Goal: Check status: Check status

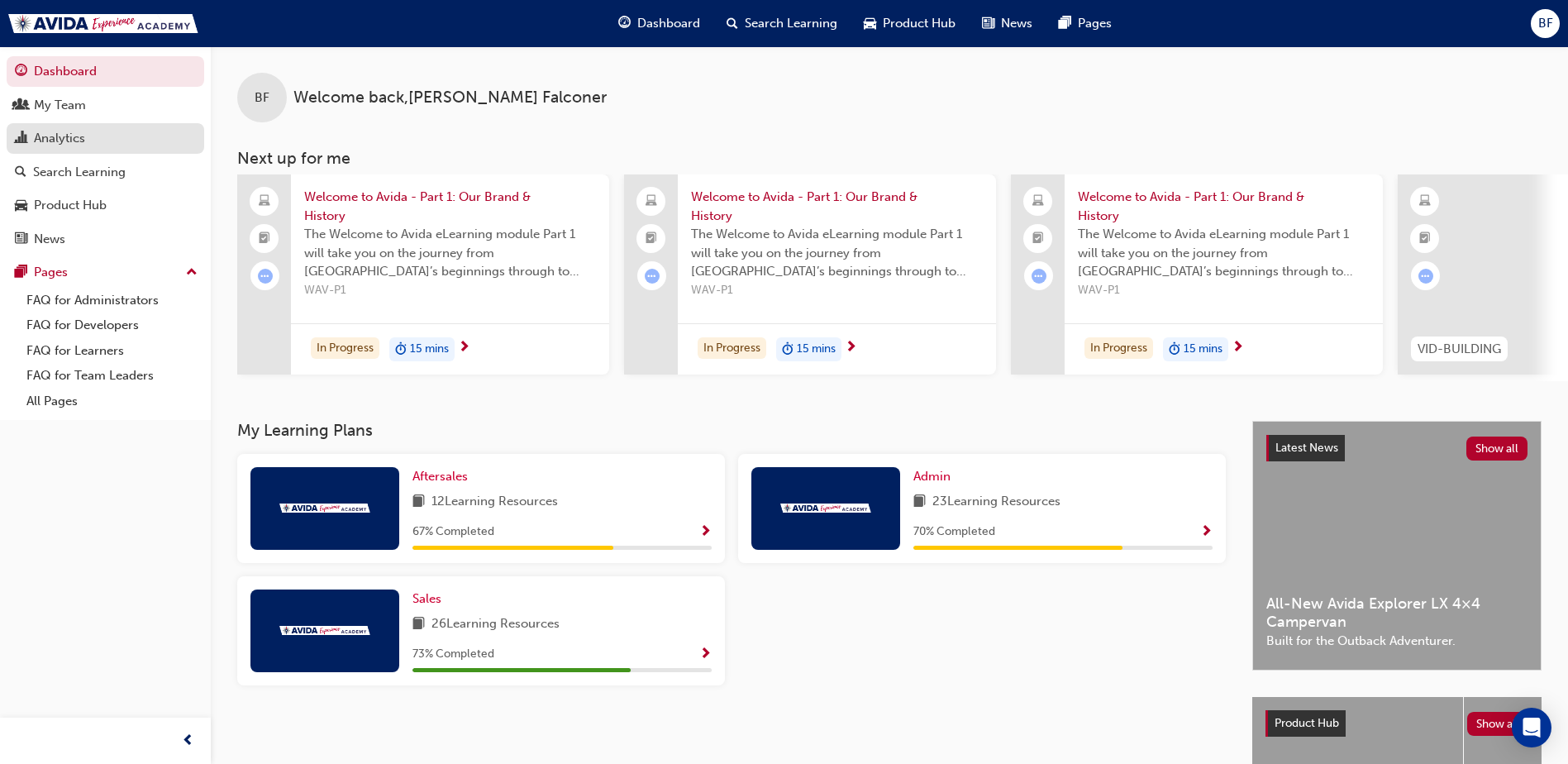
click at [65, 138] on div "Analytics" at bounding box center [59, 138] width 51 height 19
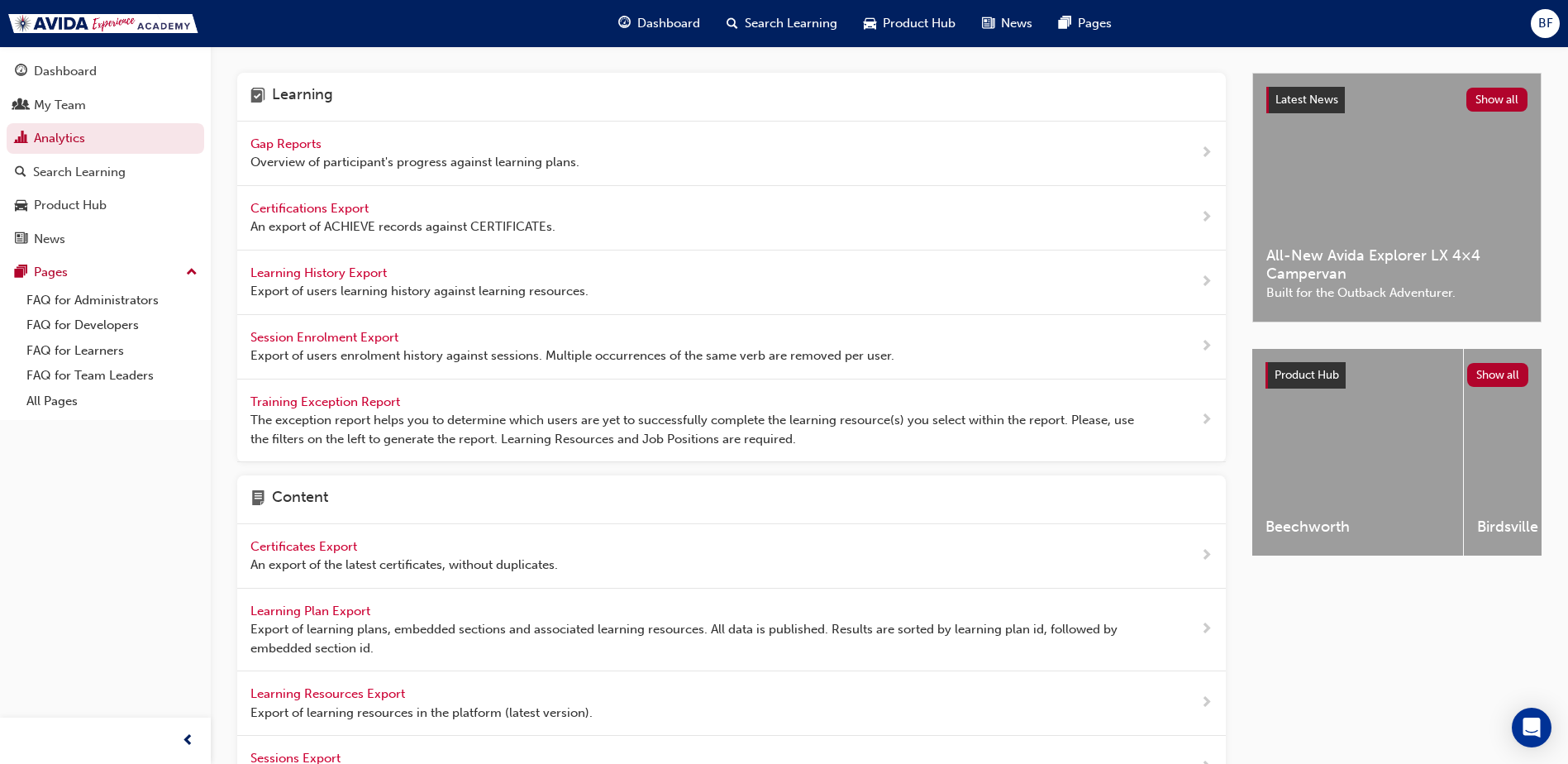
click at [273, 146] on span "Gap Reports" at bounding box center [288, 143] width 75 height 15
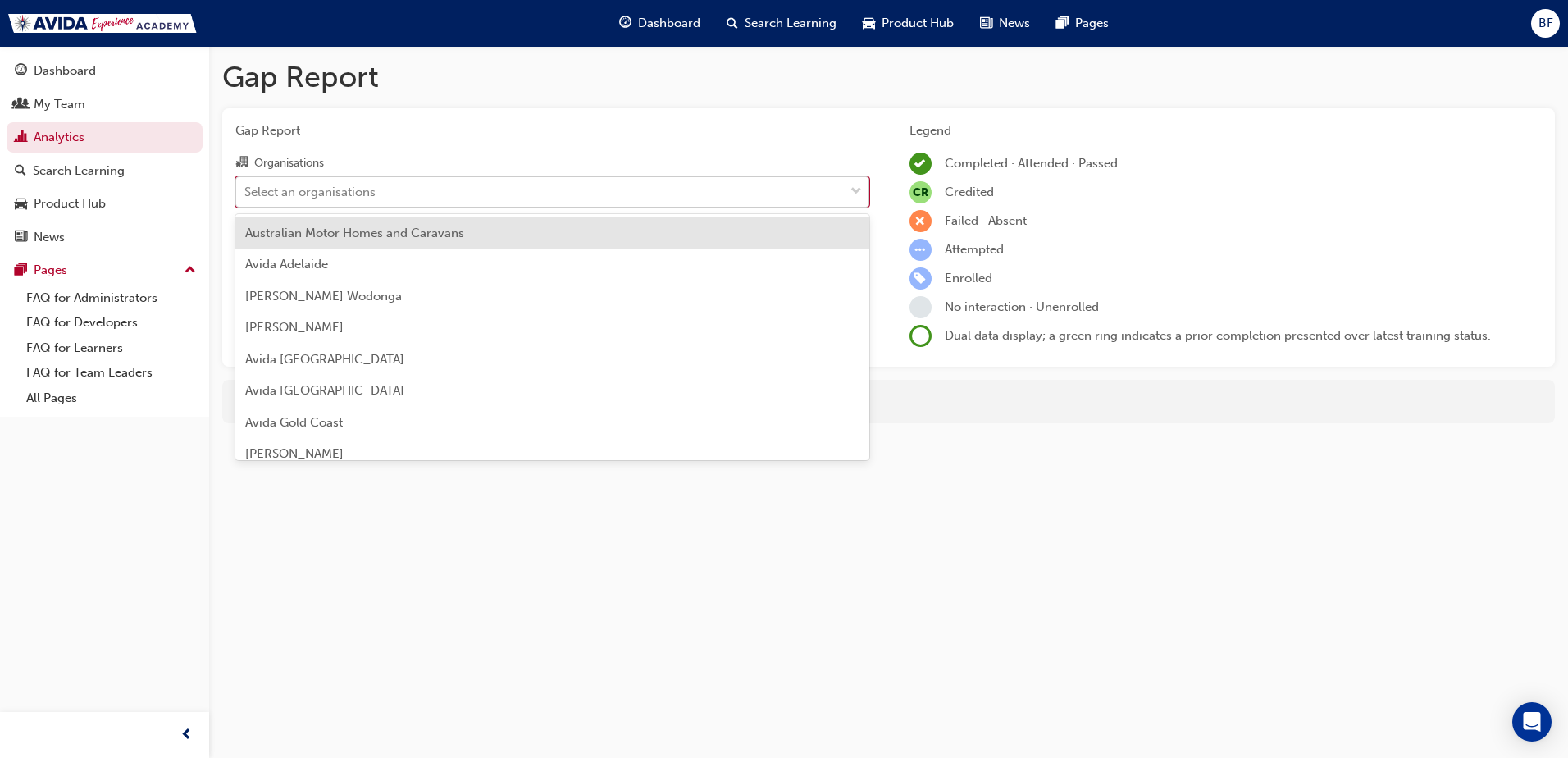
click at [401, 193] on div "Select an organisations" at bounding box center [540, 192] width 608 height 29
click at [246, 193] on input "Organisations option Australian Motor Homes and Caravans focused, 1 of 16. 16 r…" at bounding box center [245, 191] width 2 height 14
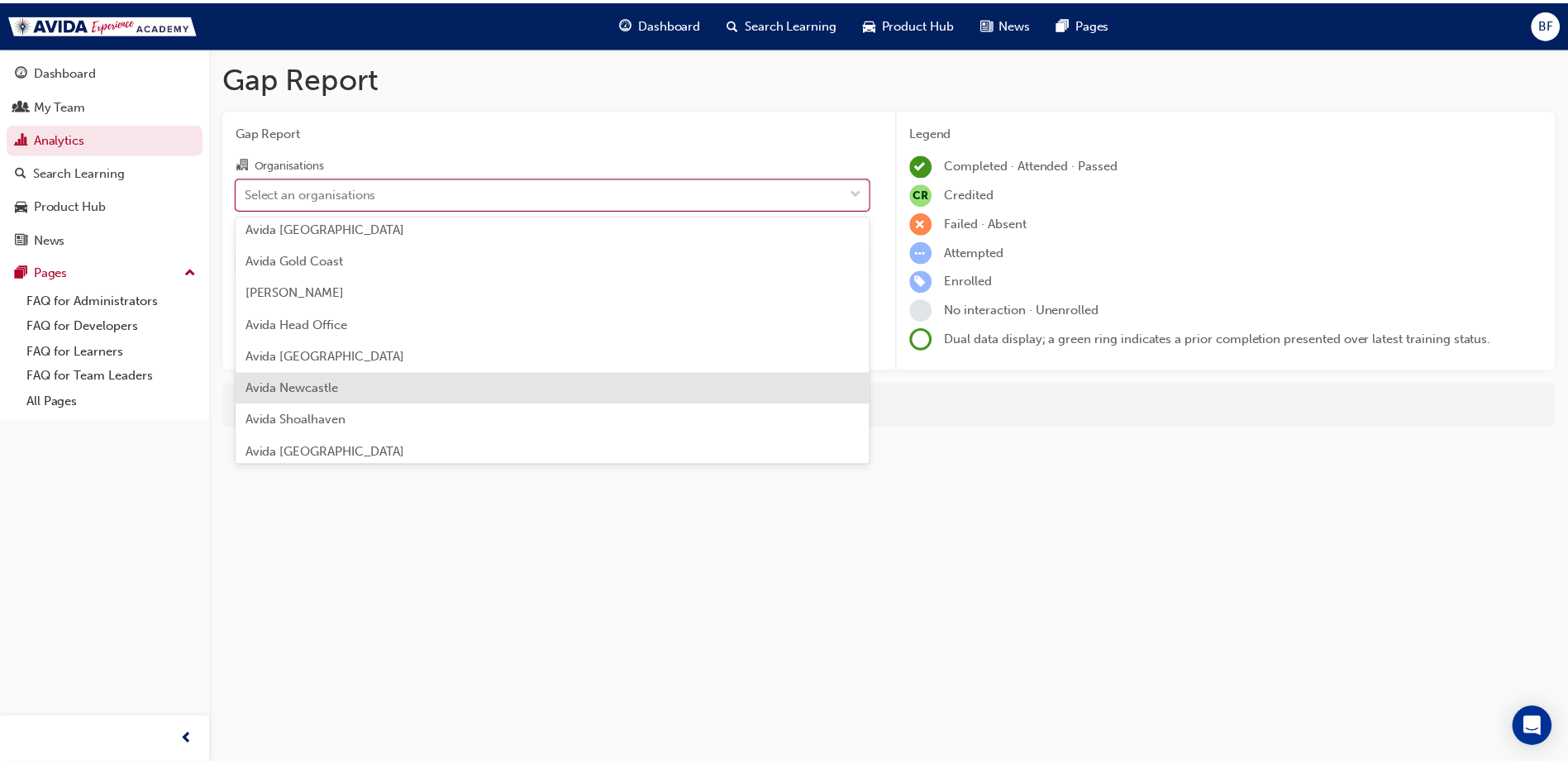
scroll to position [268, 0]
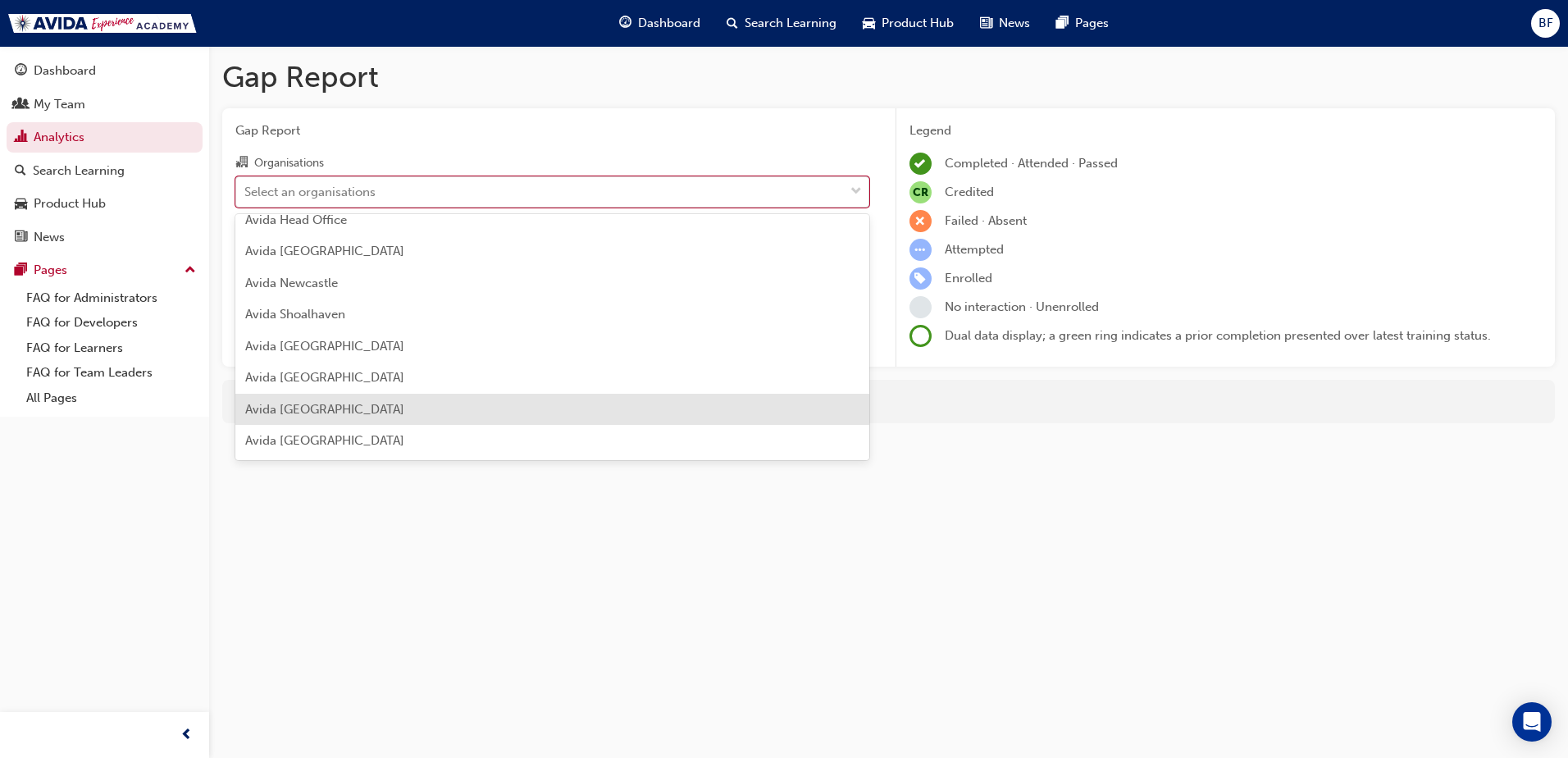
click at [313, 414] on span "Avida [GEOGRAPHIC_DATA]" at bounding box center [324, 409] width 159 height 14
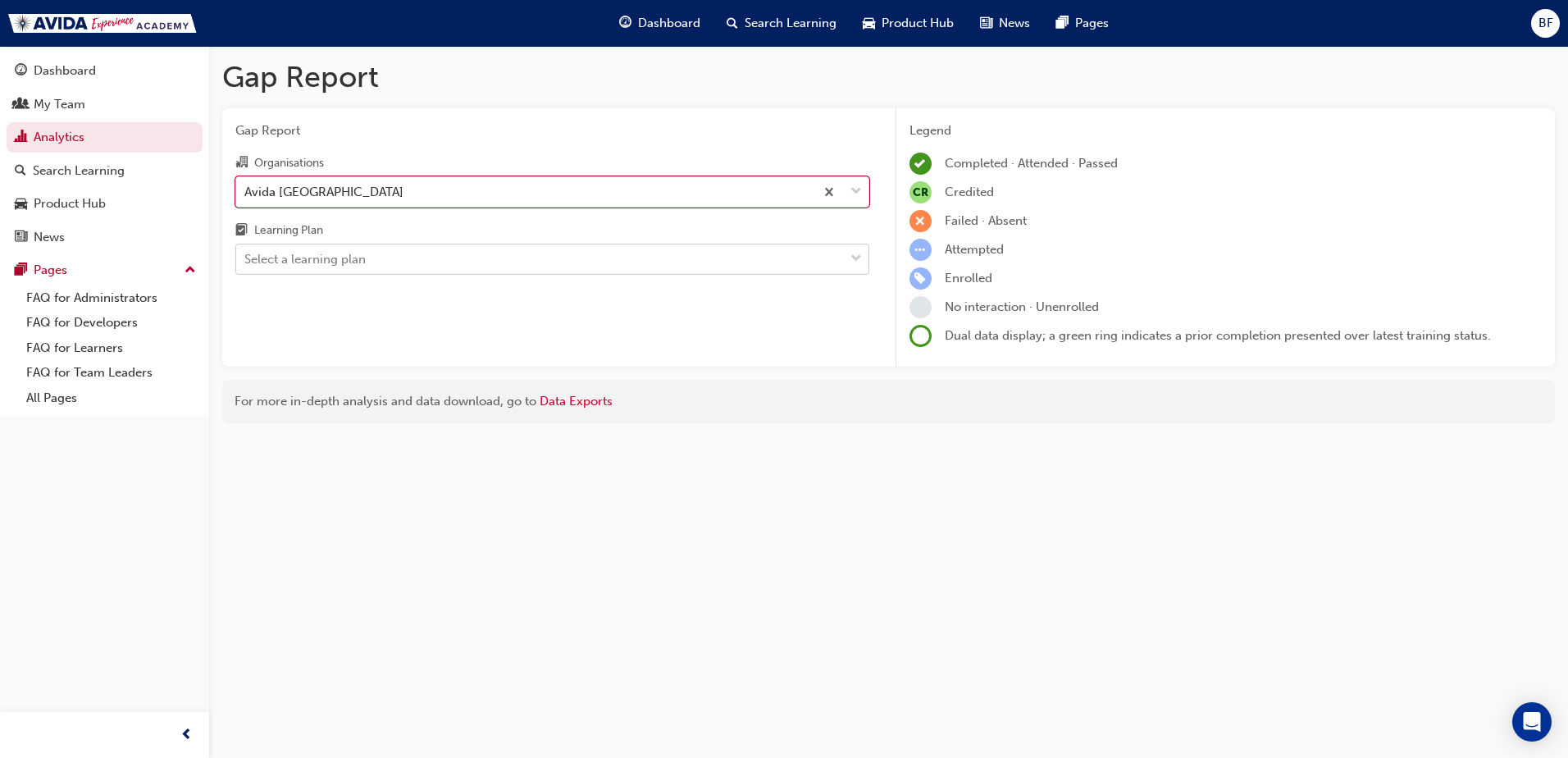
click at [632, 261] on div "Select a learning plan" at bounding box center [540, 260] width 608 height 29
click at [246, 261] on input "Learning Plan Select a learning plan" at bounding box center [245, 259] width 2 height 14
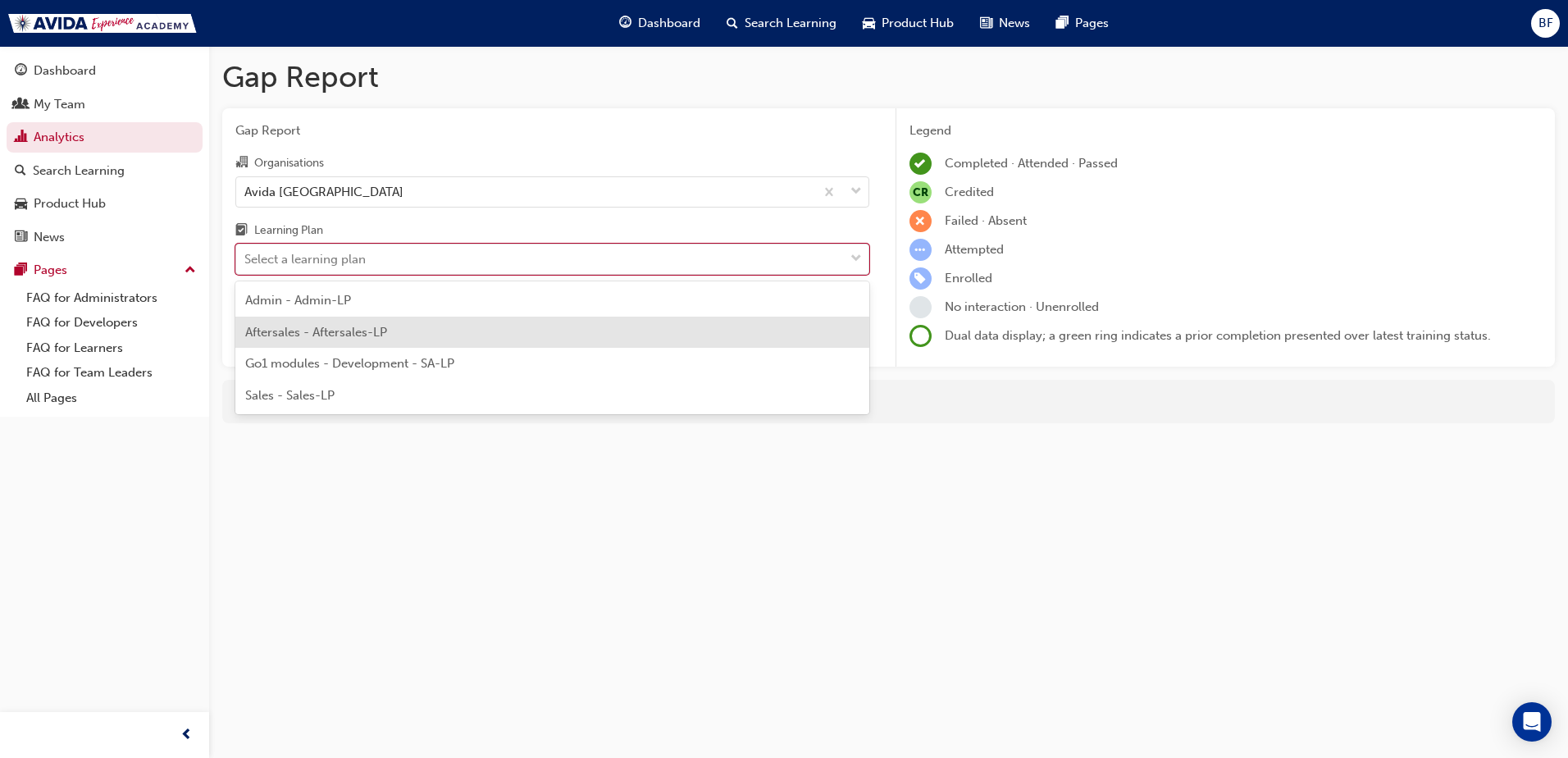
click at [520, 326] on div "Aftersales - Aftersales-LP" at bounding box center [552, 333] width 634 height 32
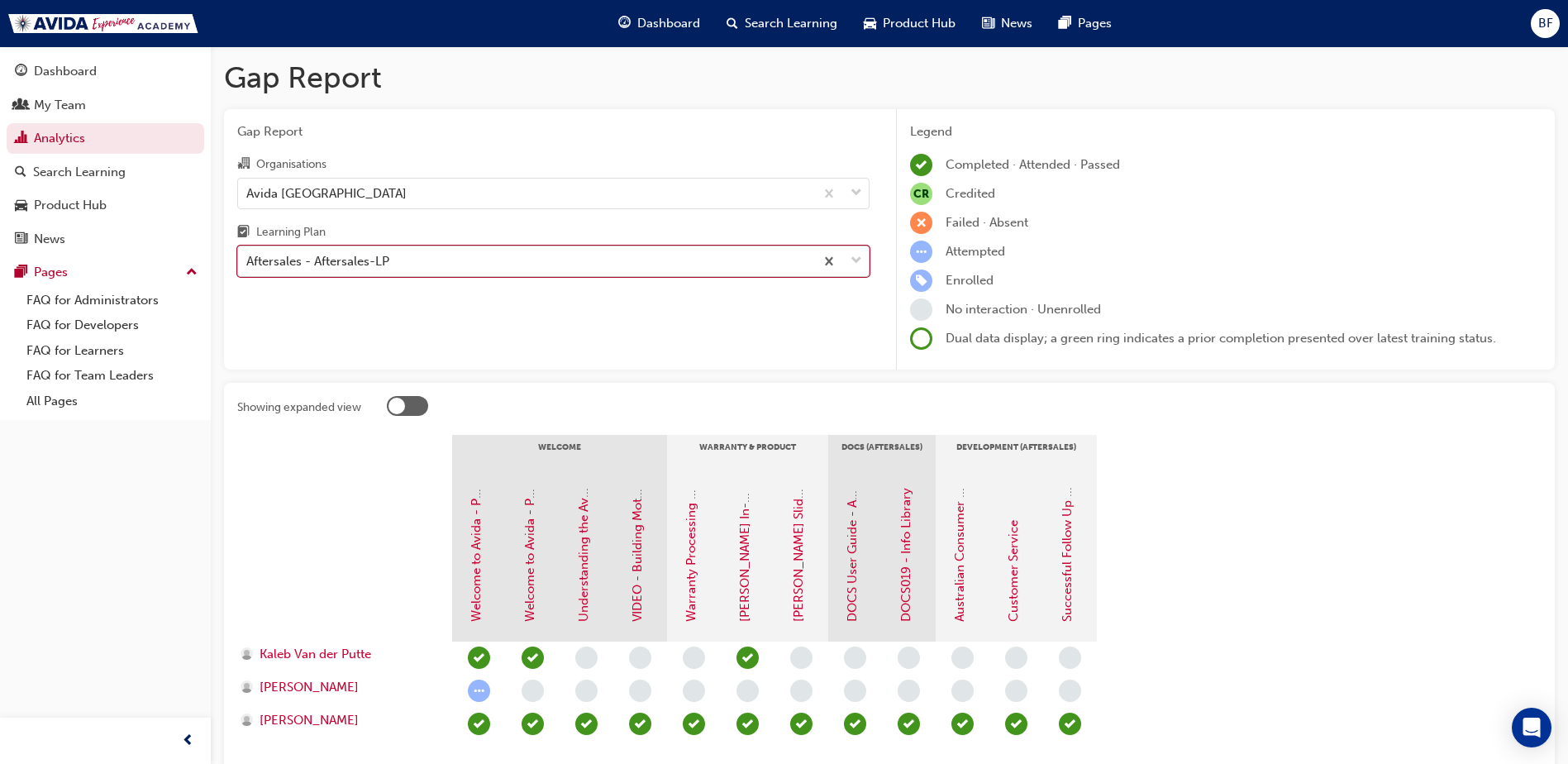
click at [593, 263] on div "Aftersales - Aftersales-LP" at bounding box center [525, 262] width 576 height 29
click at [248, 263] on input "Learning Plan option Aftersales - Aftersales-LP, selected. 0 results available.…" at bounding box center [247, 261] width 2 height 14
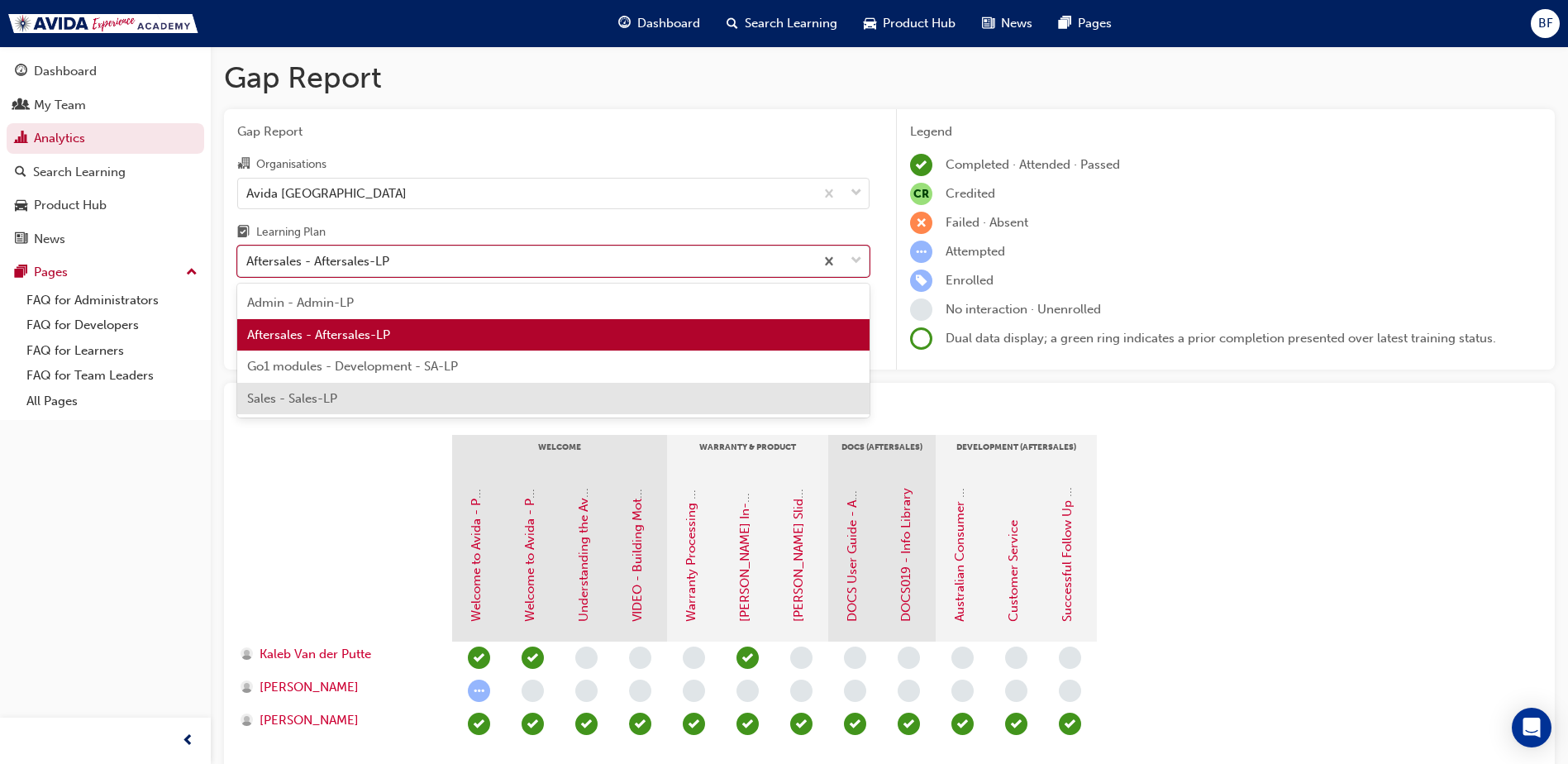
click at [490, 404] on div "Sales - Sales-LP" at bounding box center [553, 399] width 633 height 33
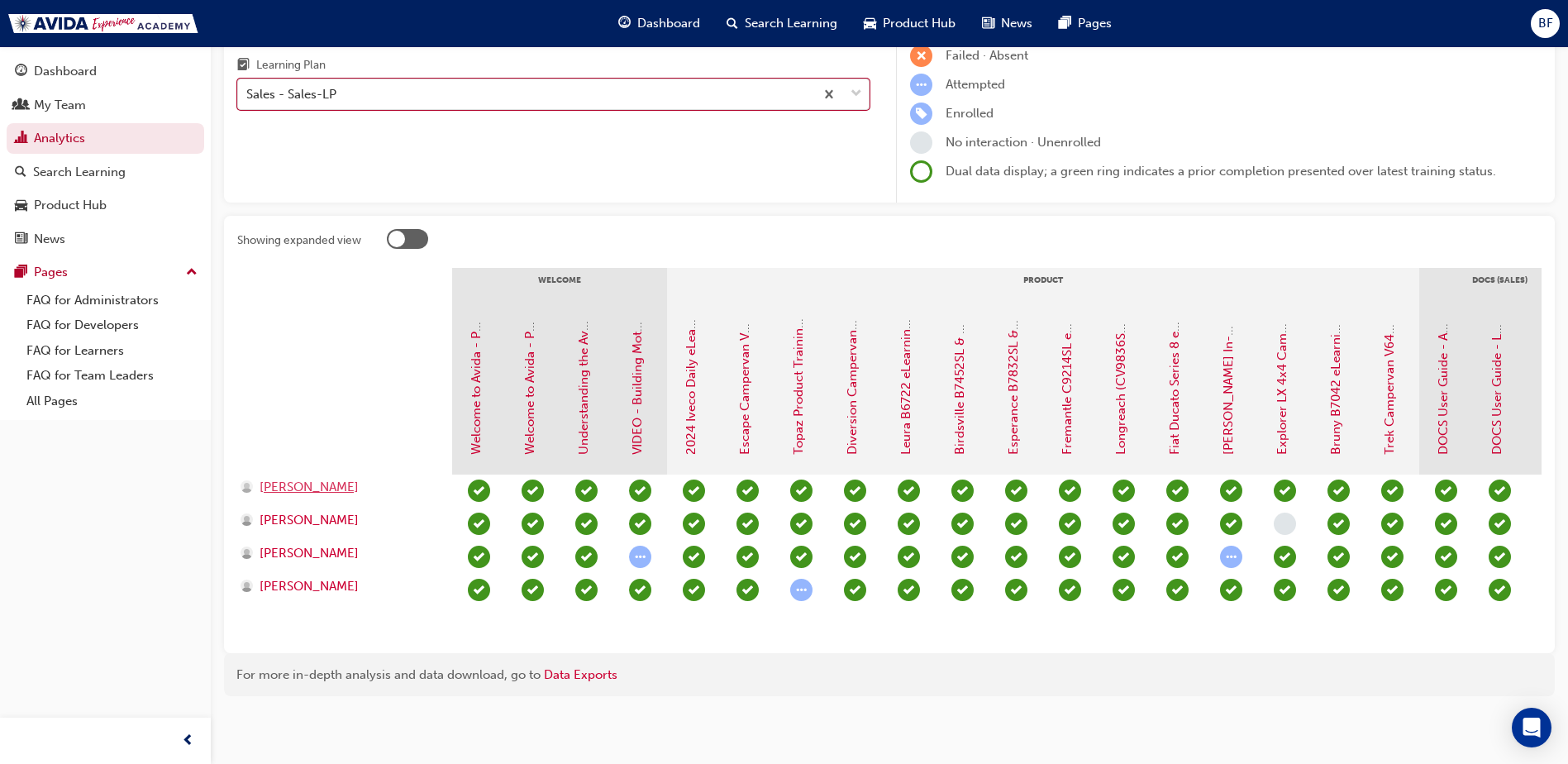
scroll to position [179, 0]
